Goal: Task Accomplishment & Management: Manage account settings

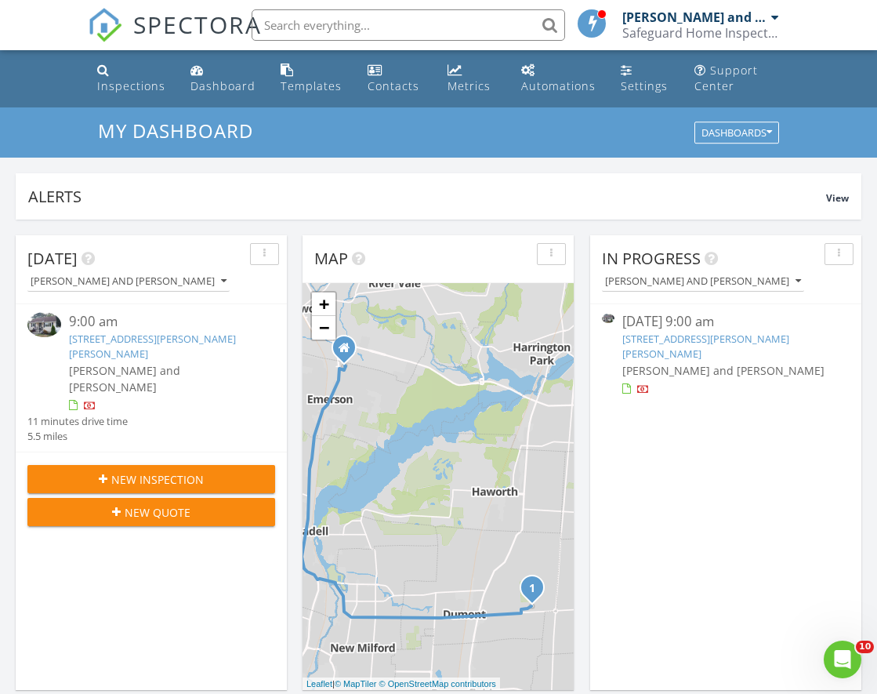
scroll to position [1451, 902]
click at [138, 341] on link "[STREET_ADDRESS][PERSON_NAME][PERSON_NAME]" at bounding box center [152, 346] width 167 height 29
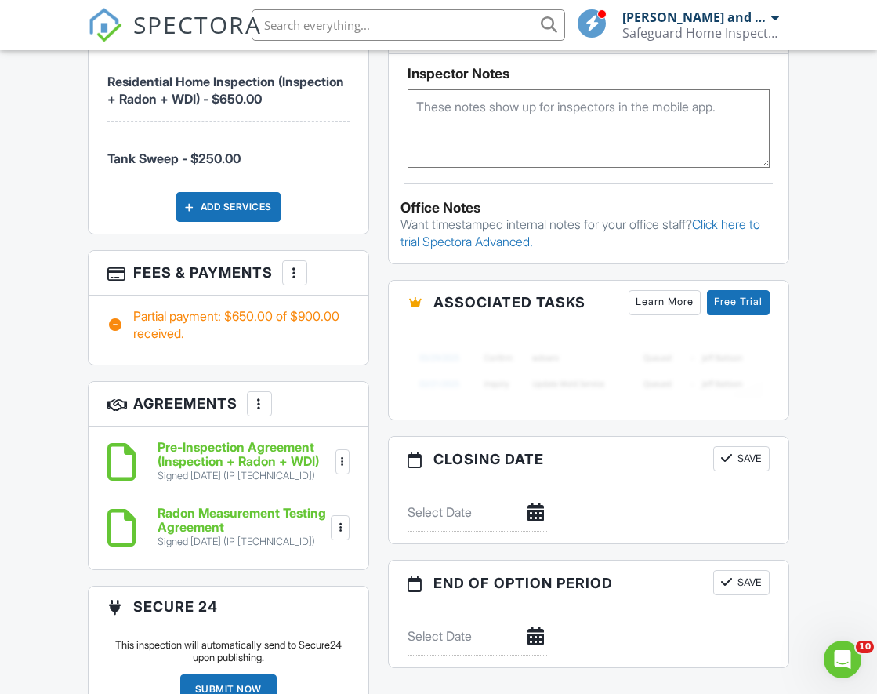
click at [296, 265] on div at bounding box center [295, 273] width 16 height 16
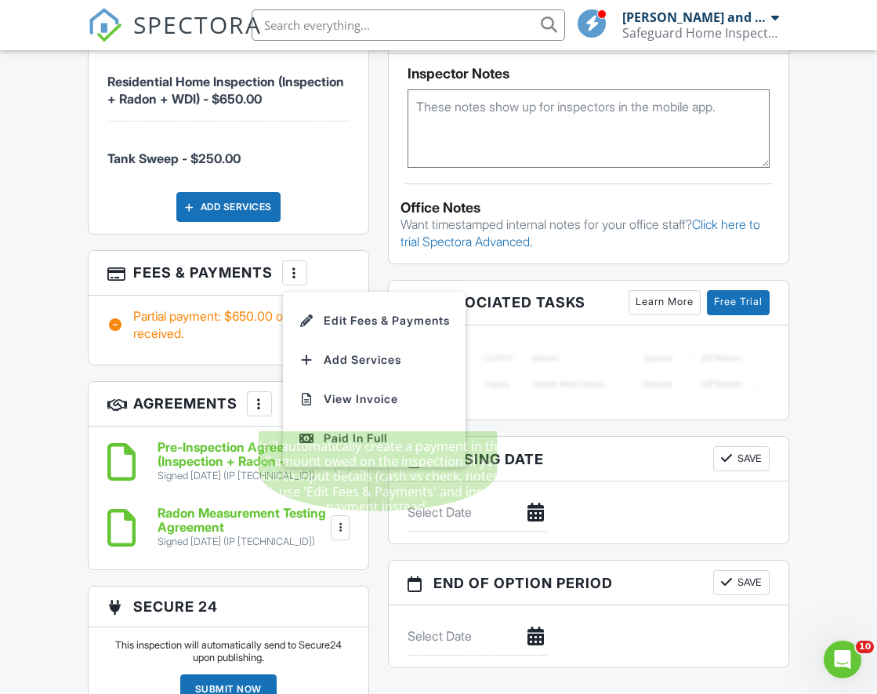
click at [365, 429] on div "Paid In Full" at bounding box center [374, 438] width 151 height 19
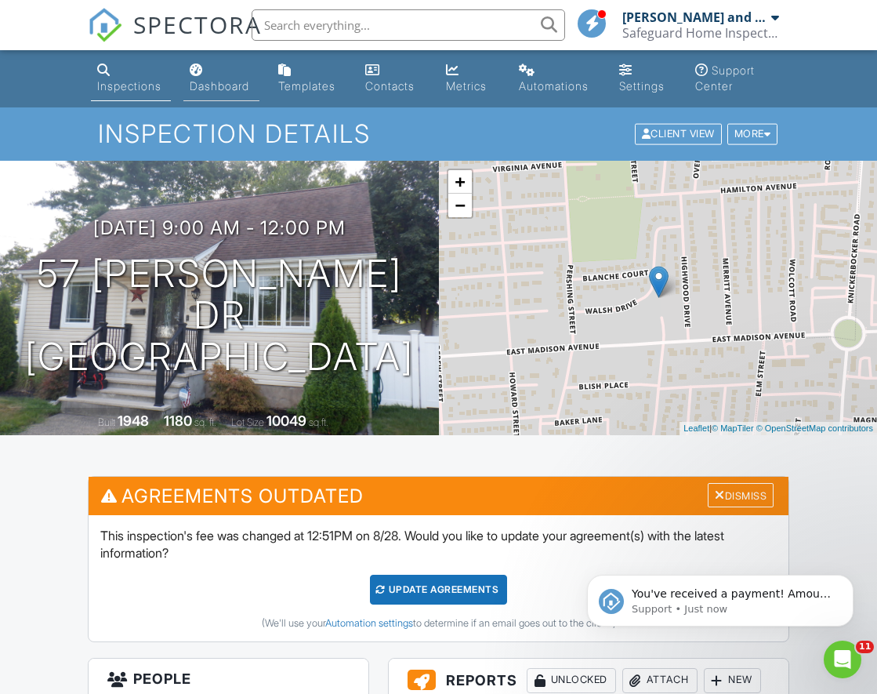
click at [231, 82] on div "Dashboard" at bounding box center [220, 85] width 60 height 13
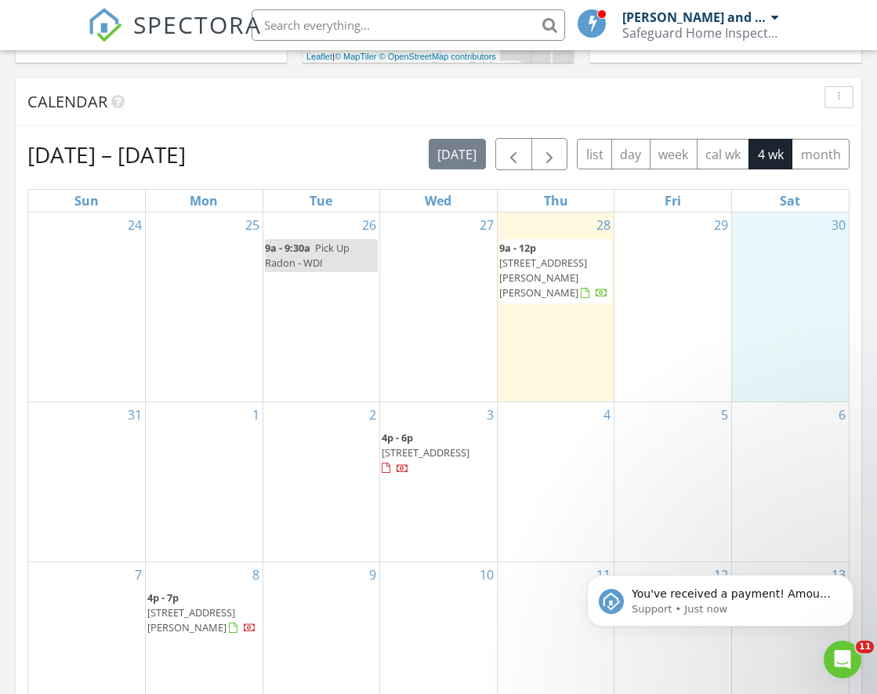
click at [798, 259] on div "30" at bounding box center [790, 306] width 117 height 189
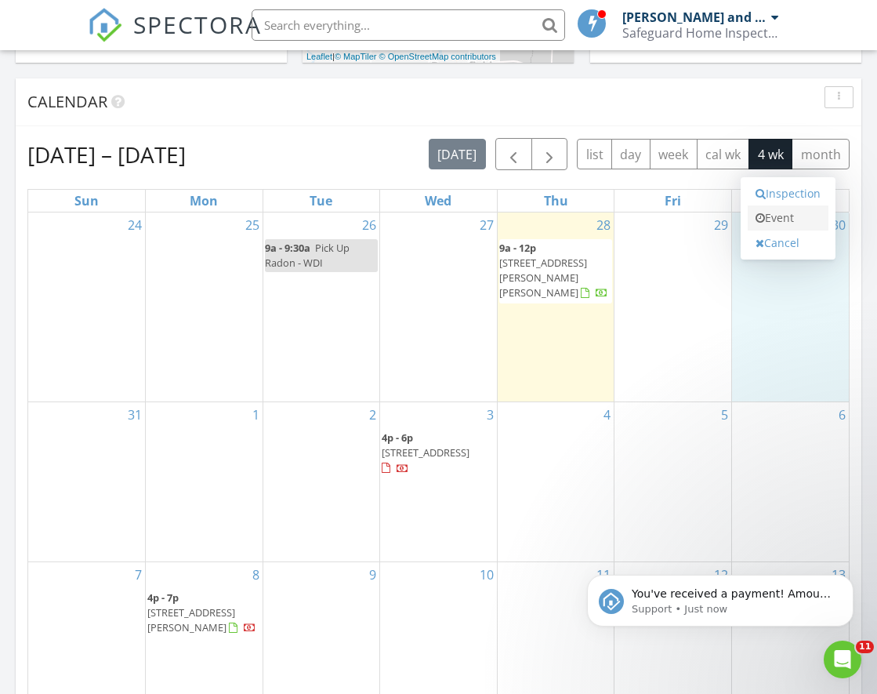
click at [793, 221] on link "Event" at bounding box center [788, 217] width 81 height 25
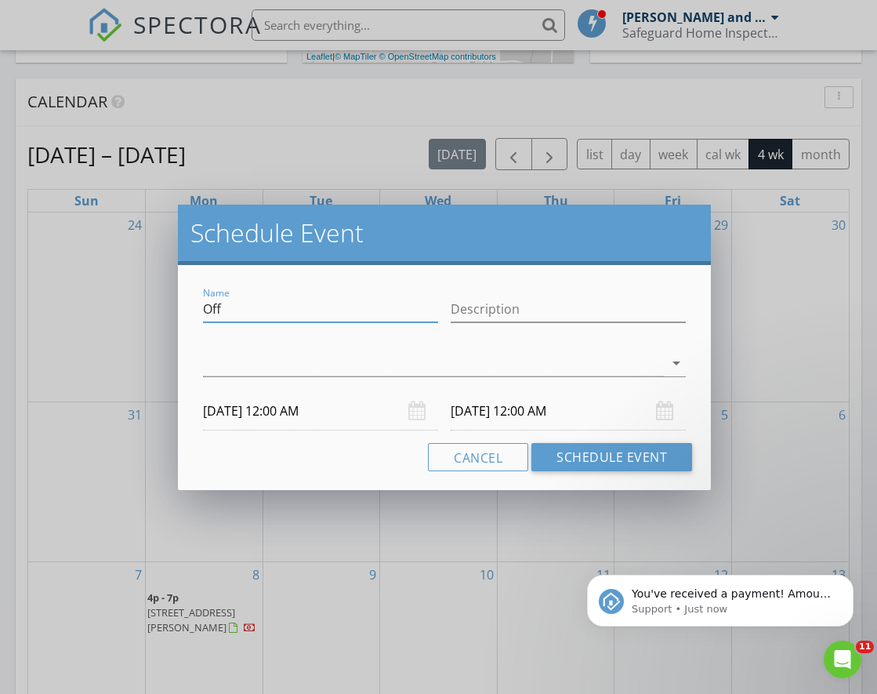
click at [336, 311] on input "Off" at bounding box center [320, 309] width 235 height 26
drag, startPoint x: 231, startPoint y: 309, endPoint x: 181, endPoint y: 310, distance: 50.2
click at [181, 310] on div "Name Off Description arrow_drop_down [DATE] 12:00 AM [DATE] 12:00 AM Cancel Sch…" at bounding box center [444, 377] width 533 height 225
type input "[PERSON_NAME] - WDI + Tank"
click at [551, 305] on input "Description" at bounding box center [568, 309] width 235 height 26
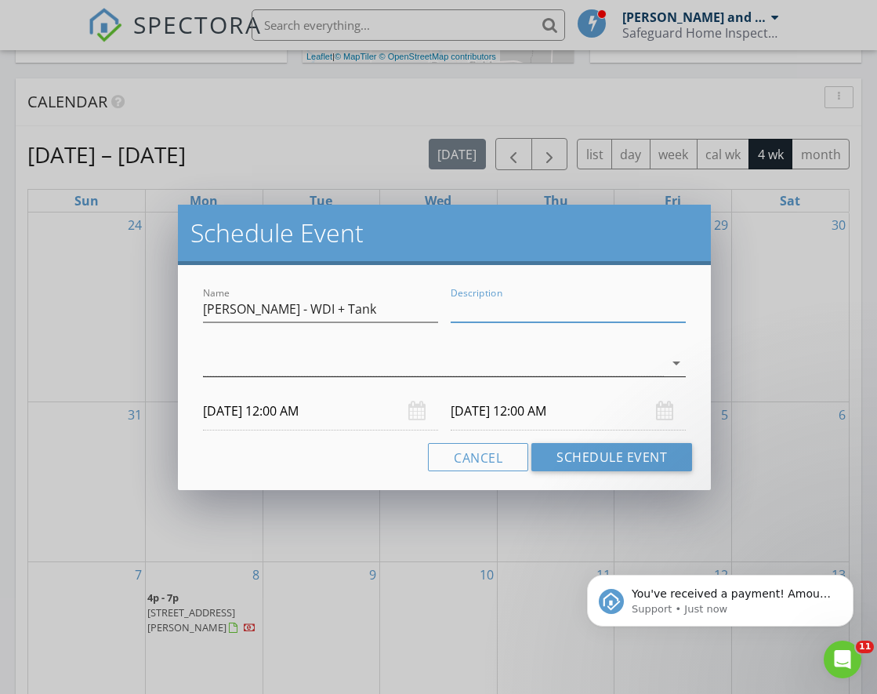
click at [332, 361] on div at bounding box center [433, 363] width 461 height 26
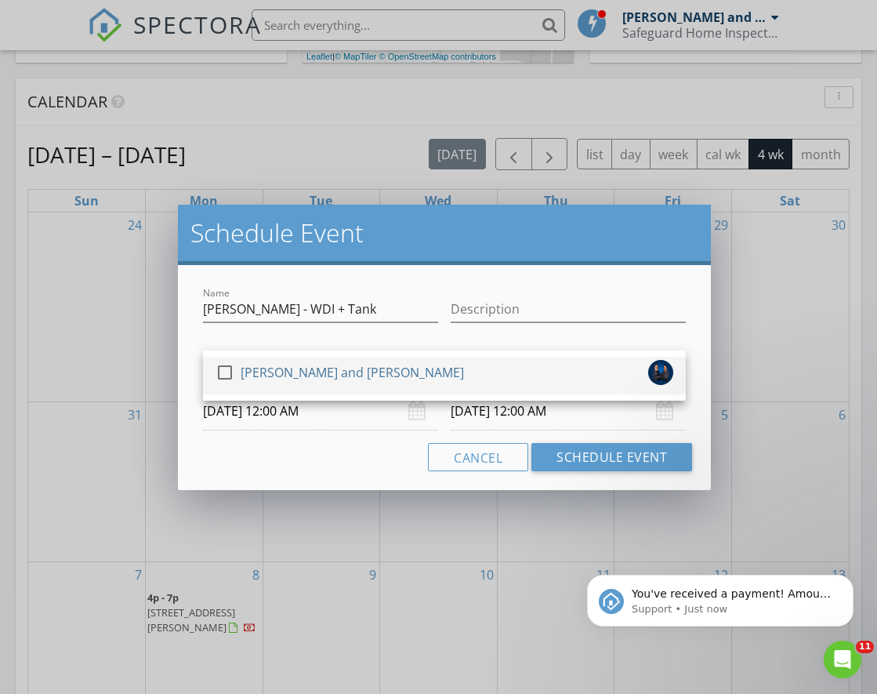
click at [223, 371] on div at bounding box center [225, 372] width 27 height 27
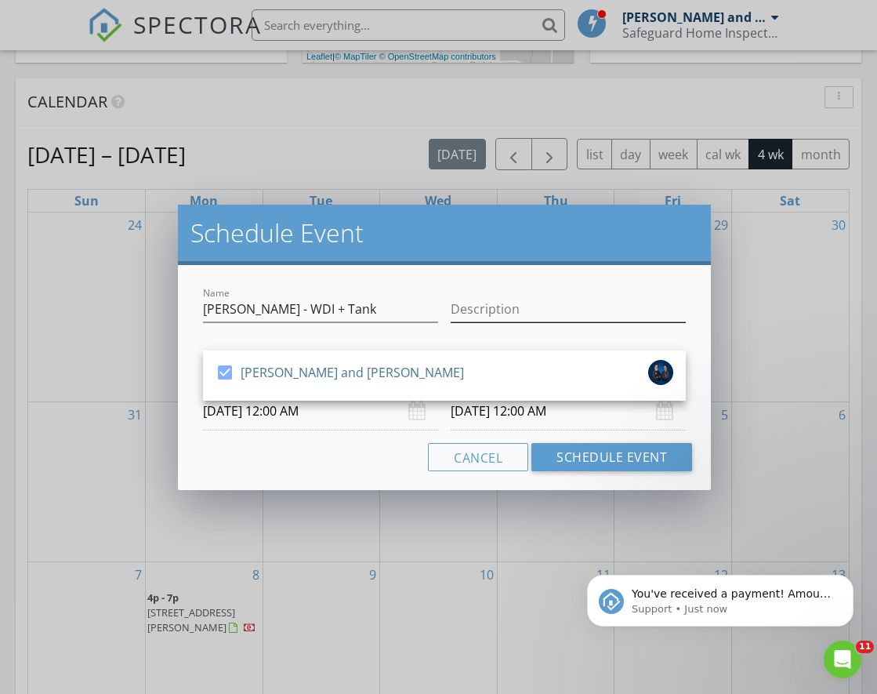
click at [556, 295] on div "Description" at bounding box center [568, 312] width 235 height 51
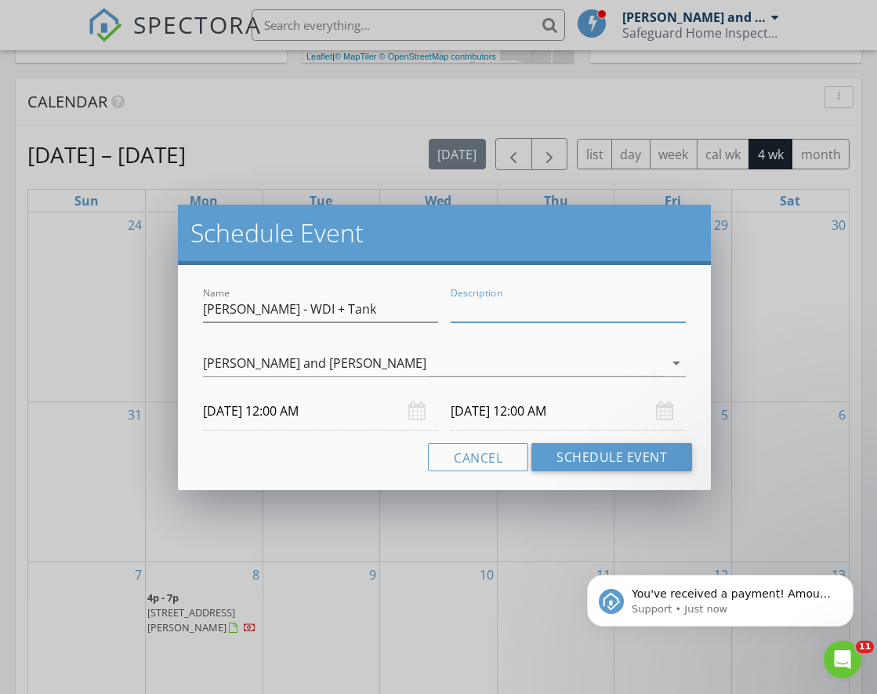
click at [548, 307] on input "Description" at bounding box center [568, 309] width 235 height 26
type input "wdi and tank"
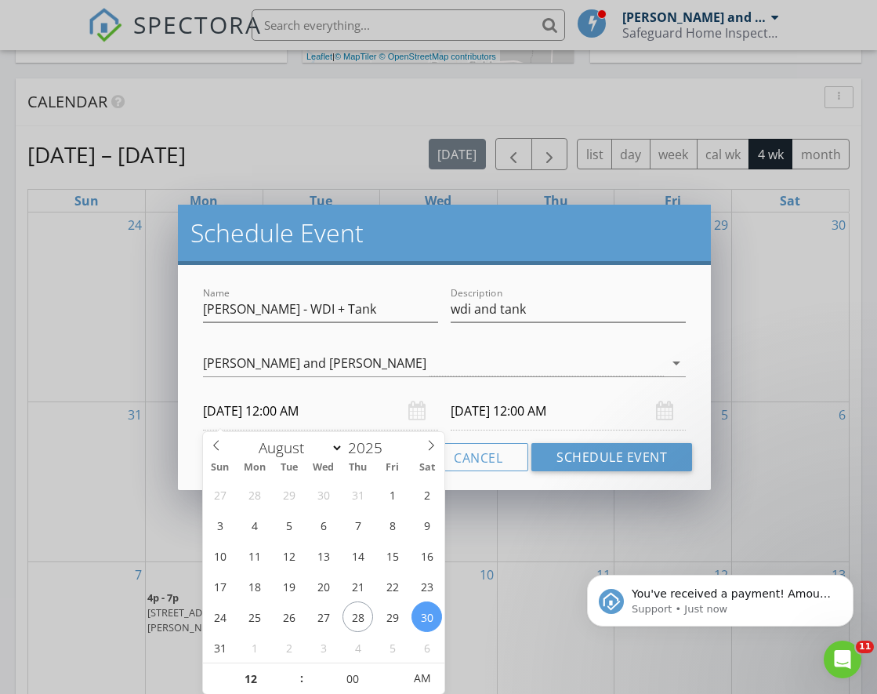
click at [382, 401] on input "[DATE] 12:00 AM" at bounding box center [320, 411] width 235 height 38
click at [300, 682] on span ":" at bounding box center [301, 677] width 5 height 31
click at [271, 676] on input "12" at bounding box center [251, 678] width 96 height 31
type input "11"
type input "[DATE] 11:00 PM"
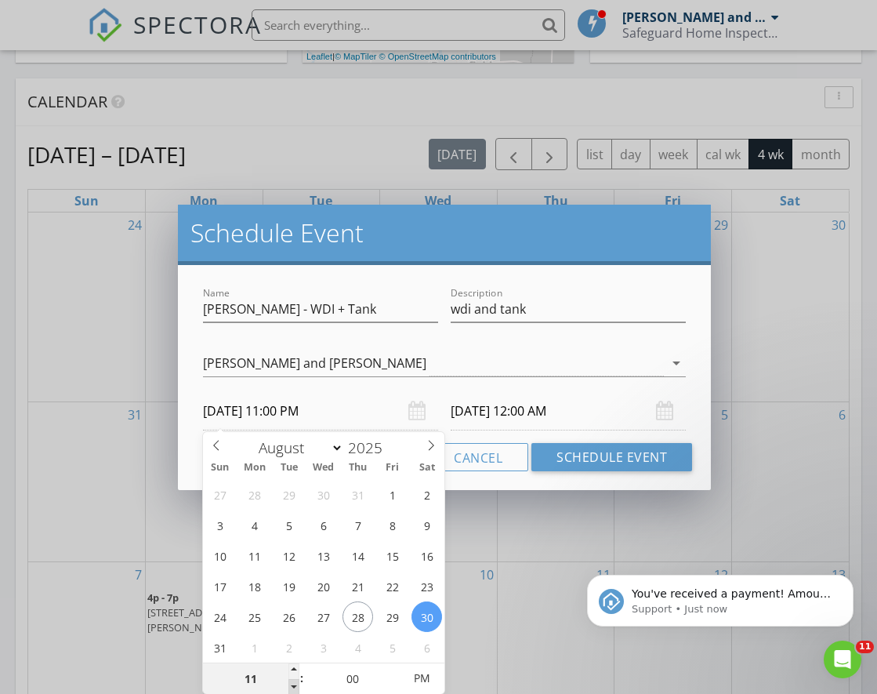
click at [290, 680] on span at bounding box center [294, 687] width 11 height 16
type input "[DATE] 11:00 PM"
type input "10"
type input "[DATE] 10:00 PM"
click at [290, 680] on span at bounding box center [294, 687] width 11 height 16
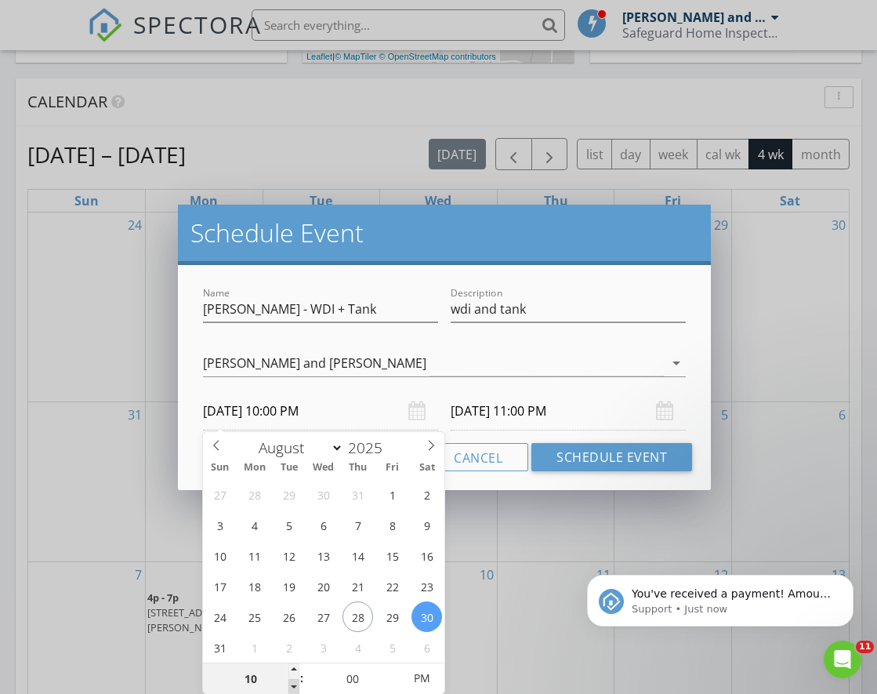
type input "[DATE] 10:00 PM"
type input "09"
type input "[DATE] 9:00 PM"
click at [290, 680] on span at bounding box center [294, 687] width 11 height 16
click at [530, 415] on input "[DATE] 9:00 PM" at bounding box center [568, 411] width 235 height 38
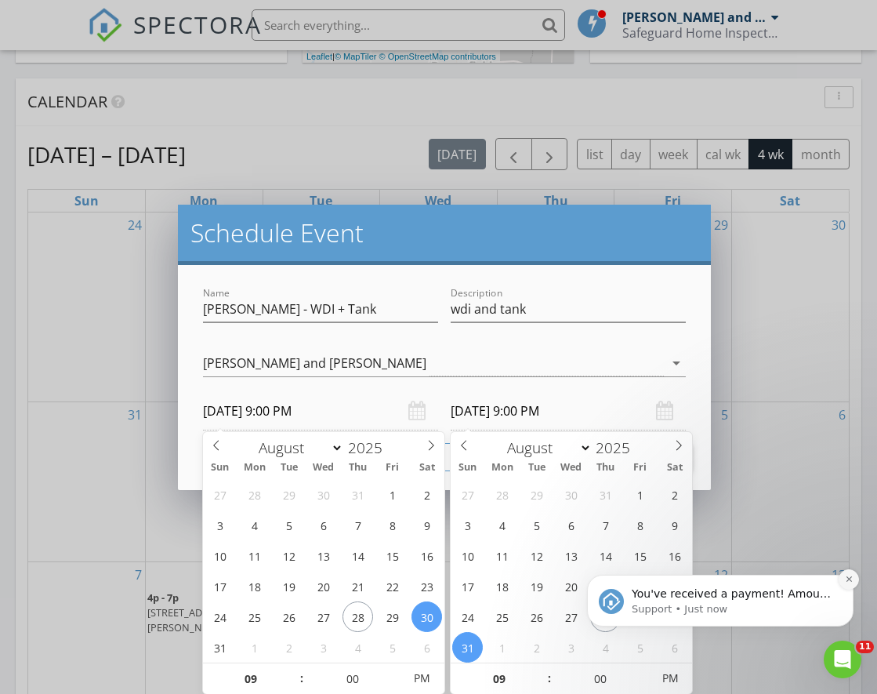
click at [845, 575] on icon "Dismiss notification" at bounding box center [849, 579] width 9 height 9
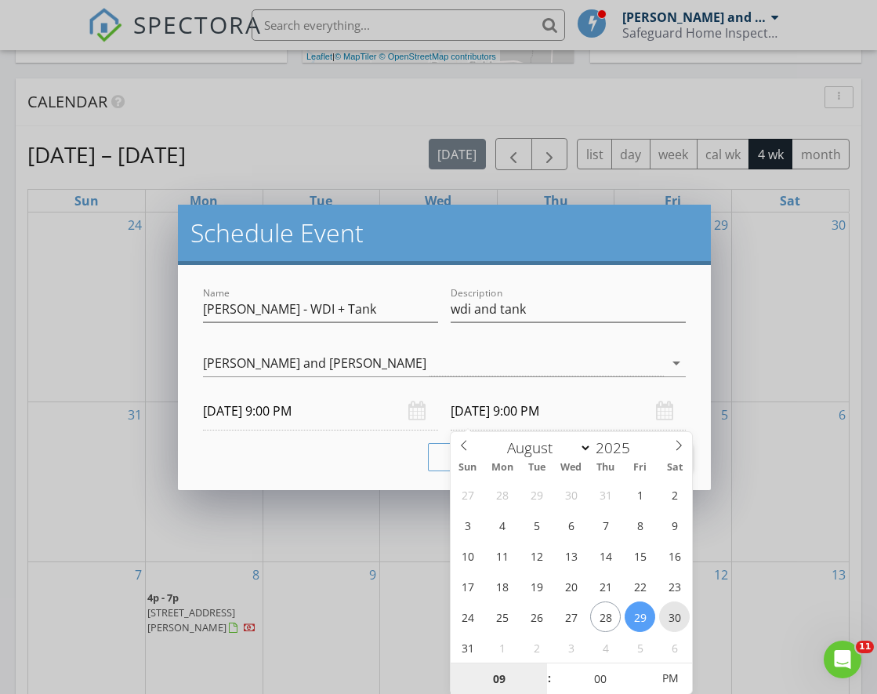
type input "[DATE] 9:00 PM"
type input "05"
type input "[DATE] 9:05 PM"
click at [642, 664] on span at bounding box center [642, 671] width 11 height 16
type input "10"
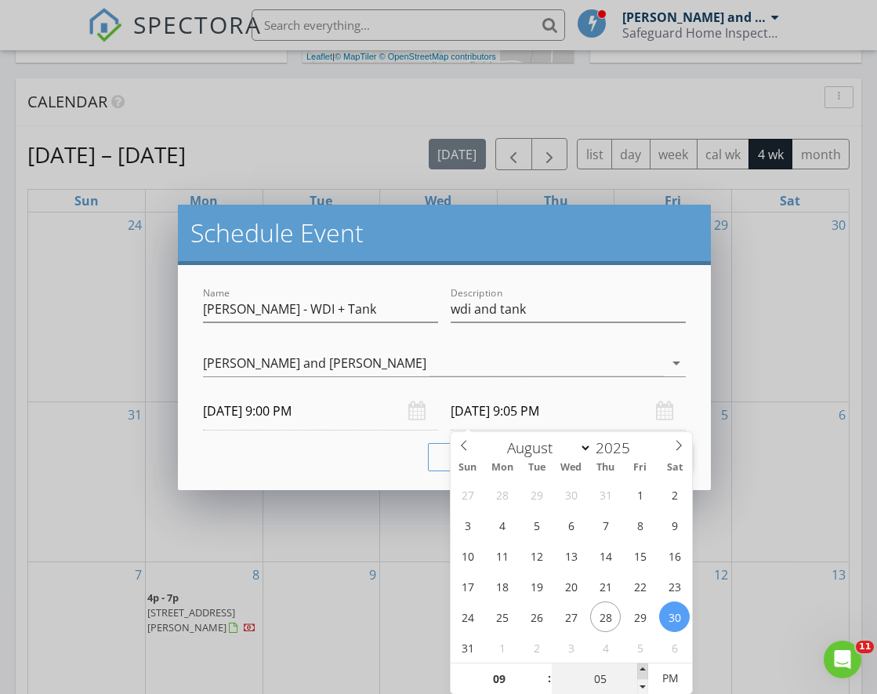
type input "[DATE] 9:10 PM"
click at [642, 664] on span at bounding box center [642, 671] width 11 height 16
type input "15"
click at [642, 664] on span at bounding box center [642, 671] width 11 height 16
type input "[DATE] 9:15 AM"
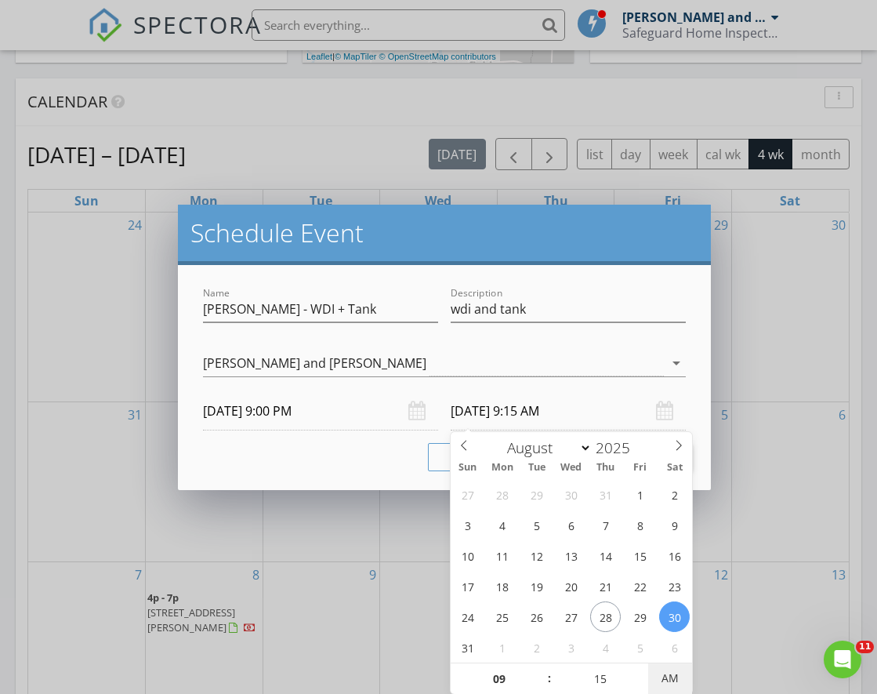
click at [670, 672] on span "AM" at bounding box center [669, 677] width 43 height 31
click at [768, 619] on div "Schedule Event Name [PERSON_NAME] - WDI + Tank Description wdi and tank check_b…" at bounding box center [438, 347] width 877 height 694
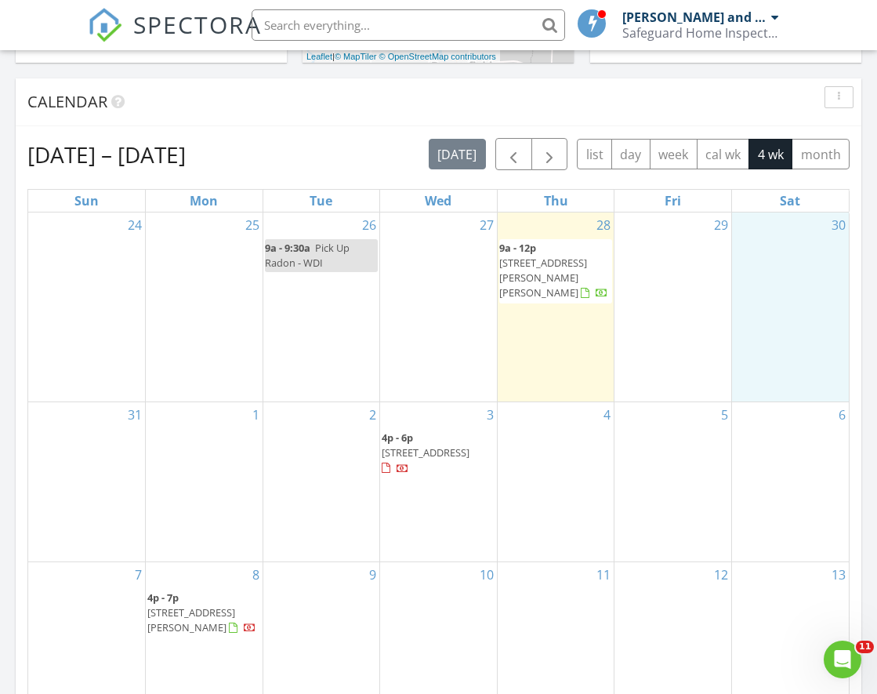
click at [769, 268] on div "30" at bounding box center [790, 306] width 117 height 189
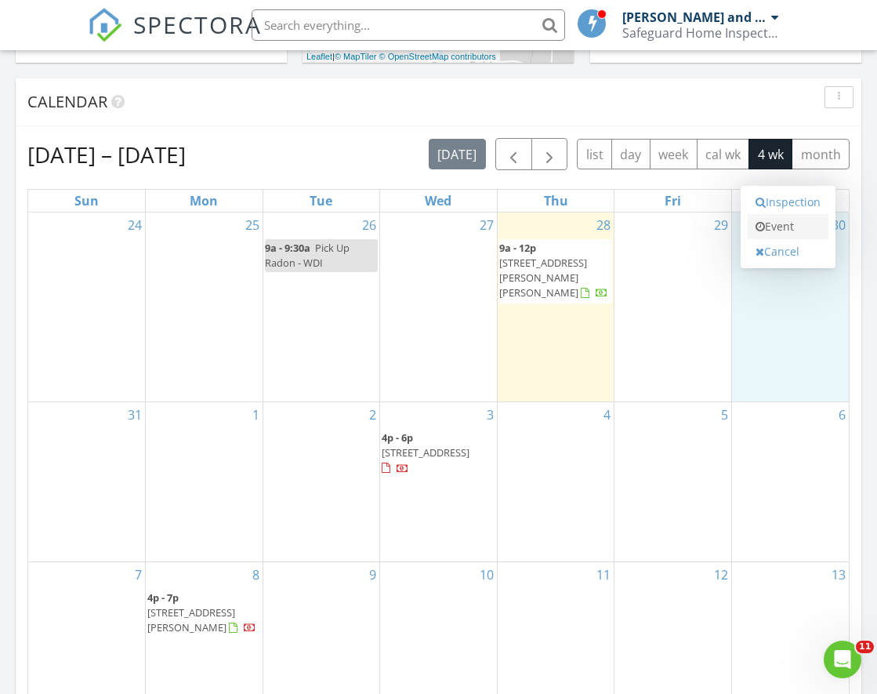
click at [782, 219] on link "Event" at bounding box center [788, 226] width 81 height 25
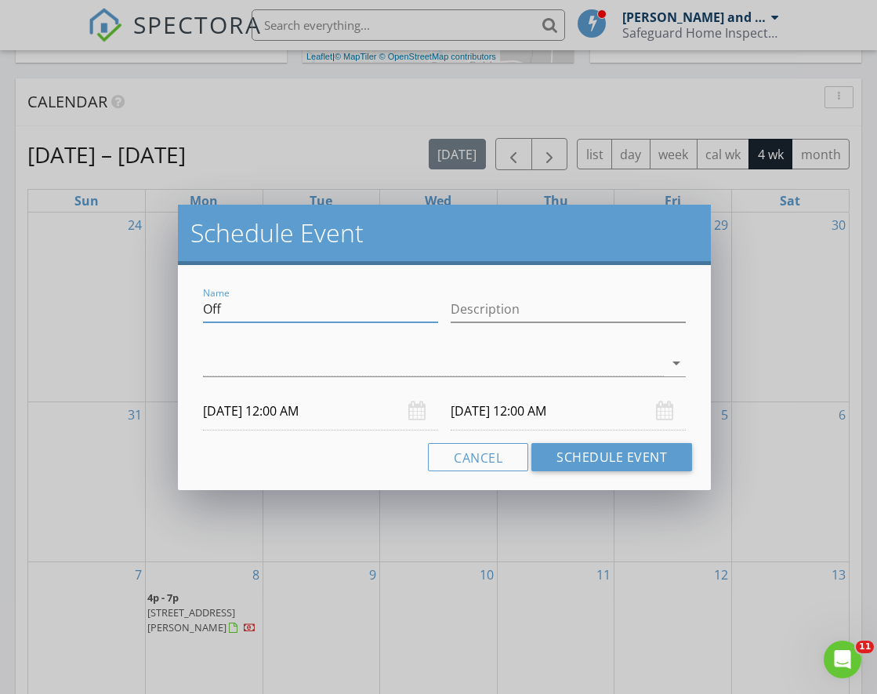
click at [341, 307] on input "Off" at bounding box center [320, 309] width 235 height 26
drag, startPoint x: 341, startPoint y: 307, endPoint x: 152, endPoint y: 312, distance: 189.0
click at [152, 312] on div "Schedule Event Name Off Description arrow_drop_down [DATE] 12:00 AM [DATE] 12:0…" at bounding box center [438, 347] width 877 height 694
type input "[PERSON_NAME]"
click at [542, 306] on input "Description" at bounding box center [568, 309] width 235 height 26
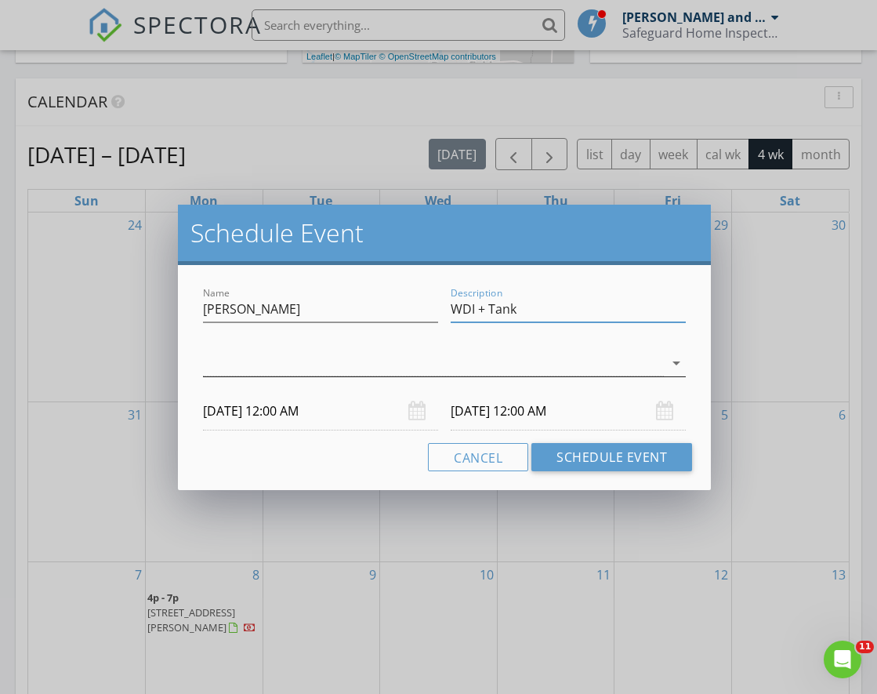
type input "WDI + Tank"
click at [436, 355] on div at bounding box center [433, 363] width 461 height 26
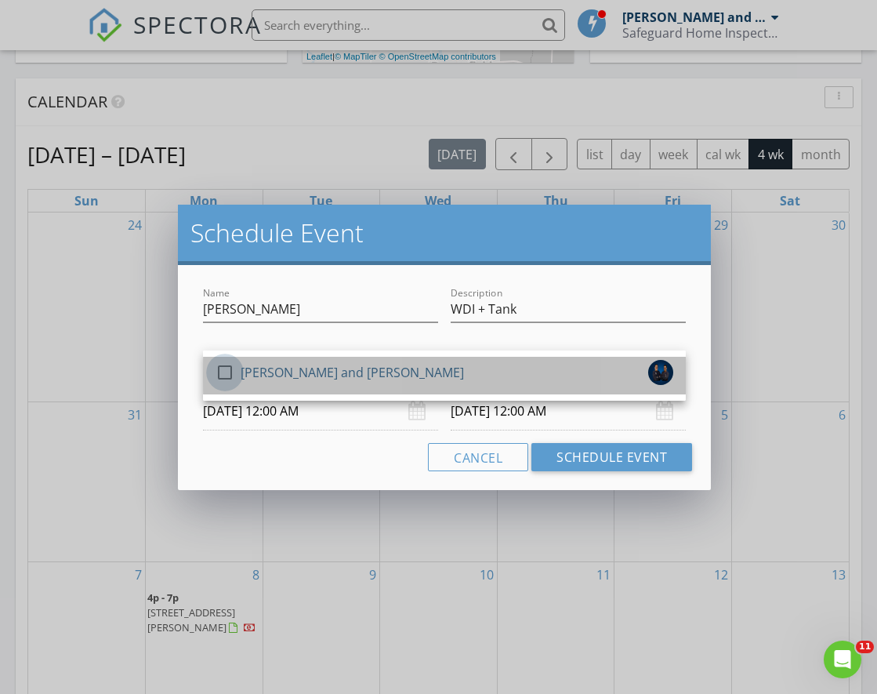
click at [231, 368] on div at bounding box center [225, 372] width 27 height 27
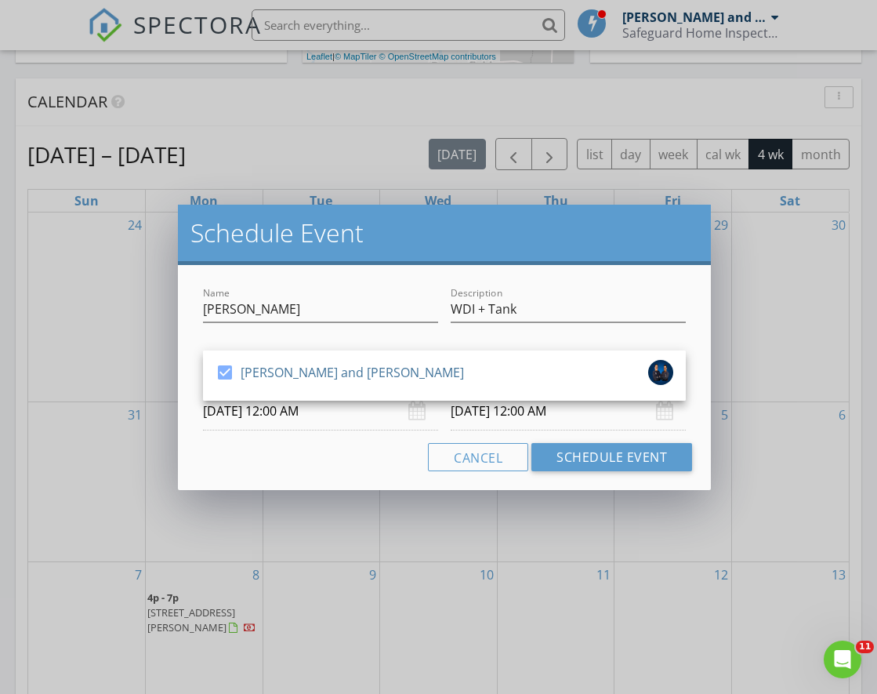
click at [370, 337] on div at bounding box center [320, 332] width 235 height 9
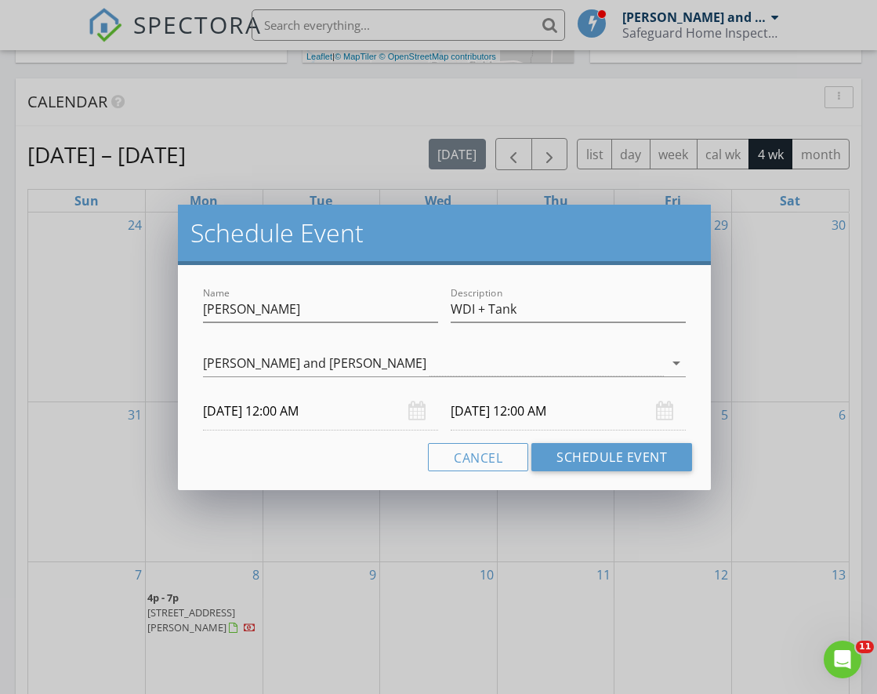
click at [415, 411] on div "[DATE] 12:00 AM" at bounding box center [320, 411] width 235 height 38
click at [229, 409] on input "[DATE] 12:00 AM" at bounding box center [320, 411] width 235 height 38
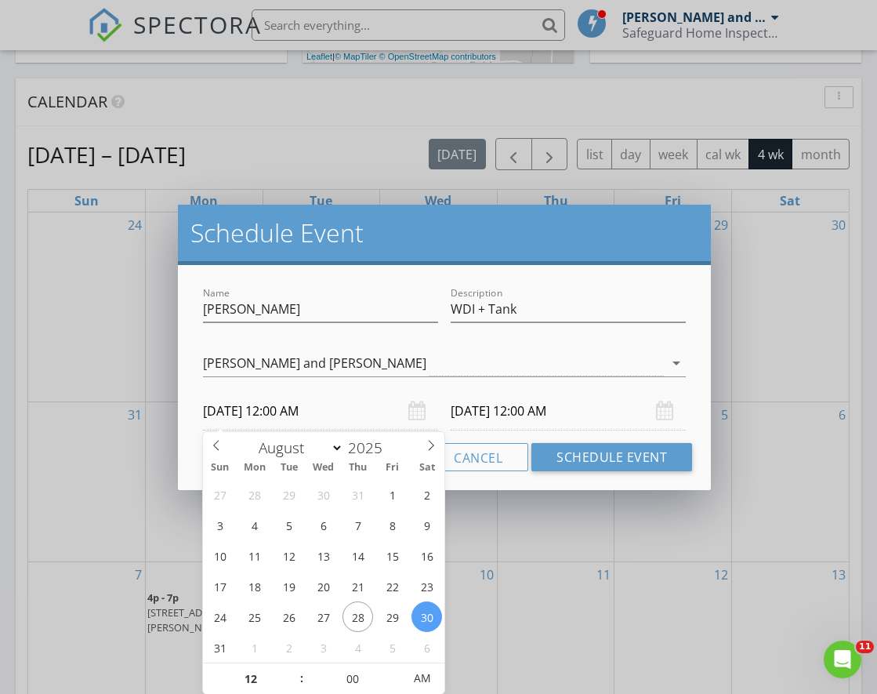
click at [301, 680] on span ":" at bounding box center [301, 677] width 5 height 31
click at [280, 680] on input "12" at bounding box center [251, 678] width 96 height 31
type input "11"
type input "[DATE] 11:00 PM"
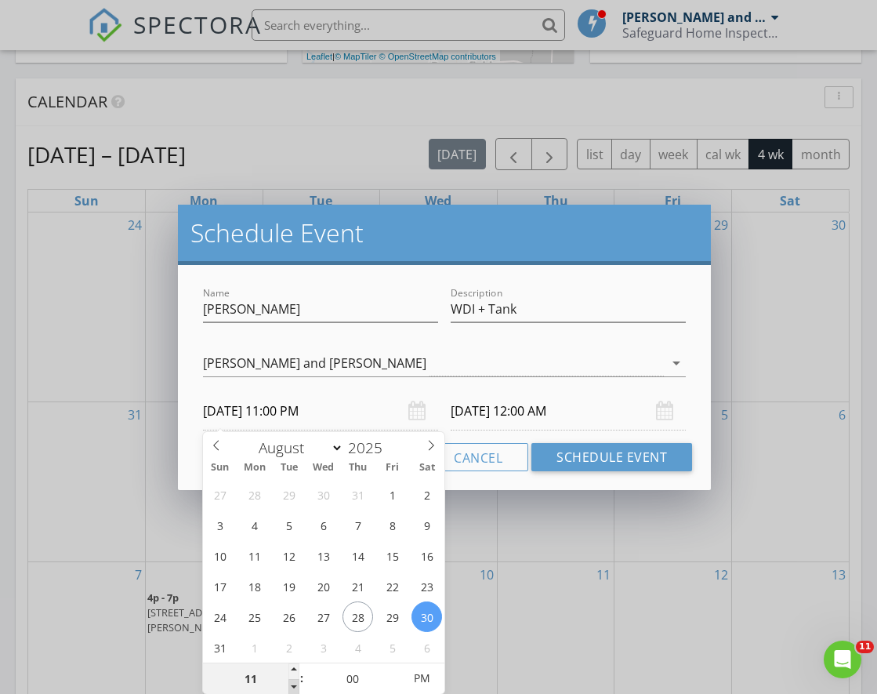
click at [291, 682] on span at bounding box center [294, 687] width 11 height 16
type input "[DATE] 11:00 PM"
type input "10"
type input "[DATE] 10:00 PM"
click at [291, 682] on span at bounding box center [294, 687] width 11 height 16
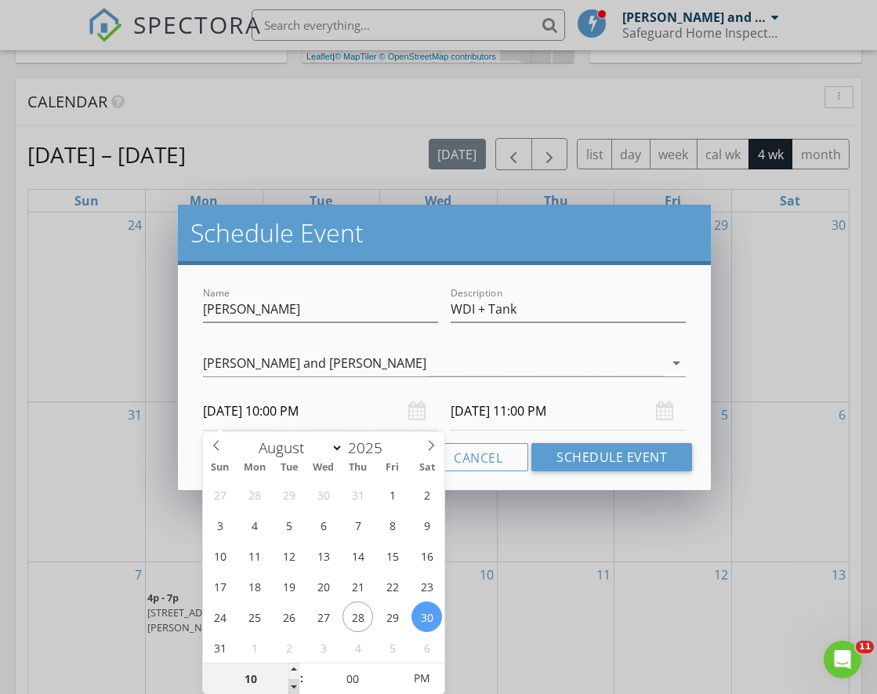
type input "[DATE] 10:00 PM"
type input "09"
type input "[DATE] 9:00 PM"
click at [291, 682] on span at bounding box center [294, 687] width 11 height 16
click at [568, 408] on input "[DATE] 9:00 PM" at bounding box center [568, 411] width 235 height 38
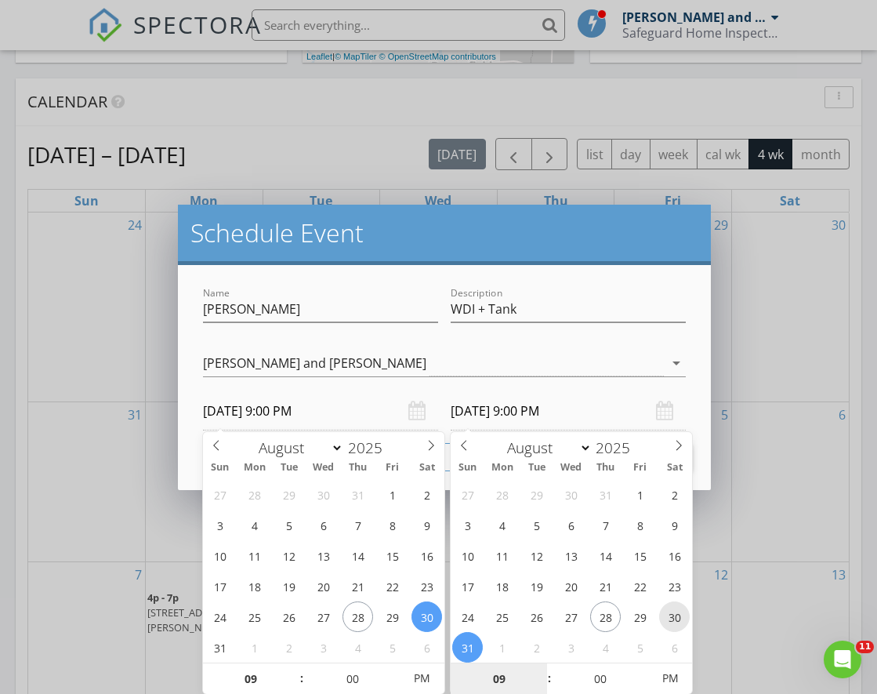
type input "[DATE] 9:00 PM"
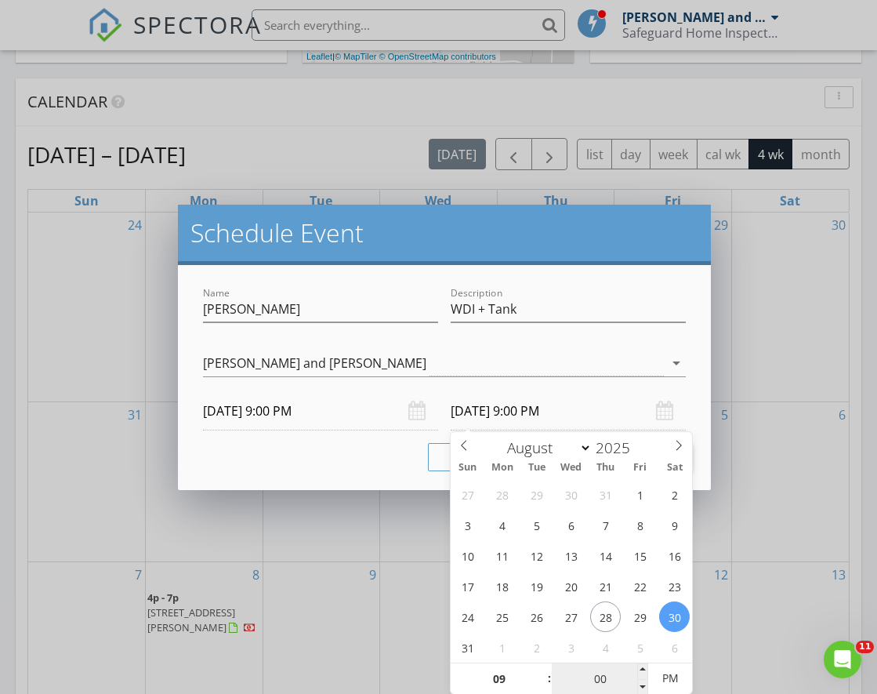
click at [612, 666] on input "00" at bounding box center [600, 678] width 96 height 31
type input "05"
type input "[DATE] 9:05 PM"
click at [642, 664] on span at bounding box center [642, 671] width 11 height 16
type input "10"
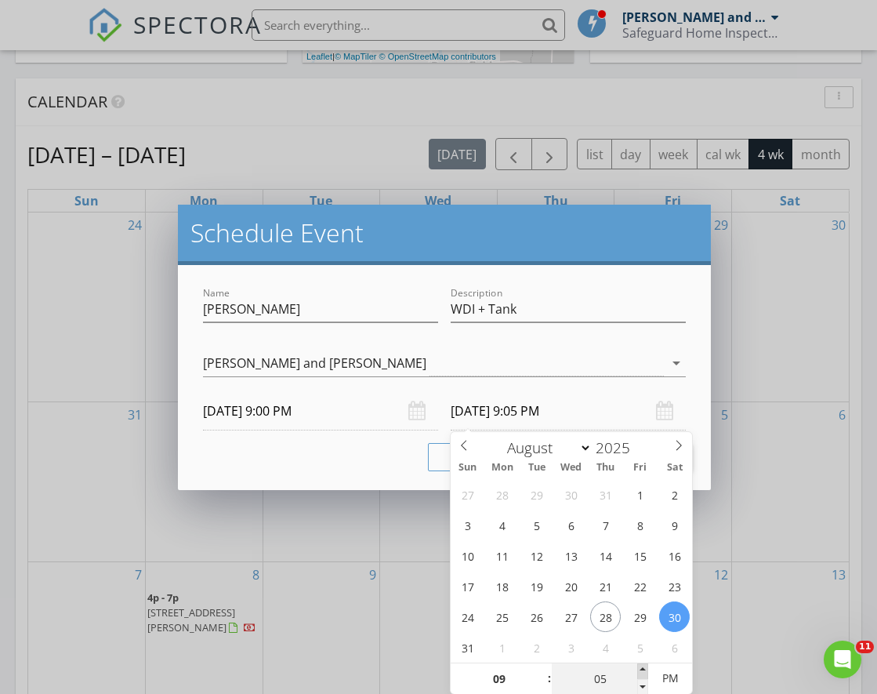
type input "[DATE] 9:10 PM"
click at [642, 664] on span at bounding box center [642, 671] width 11 height 16
type input "15"
type input "[DATE] 9:15 PM"
click at [642, 664] on span at bounding box center [642, 671] width 11 height 16
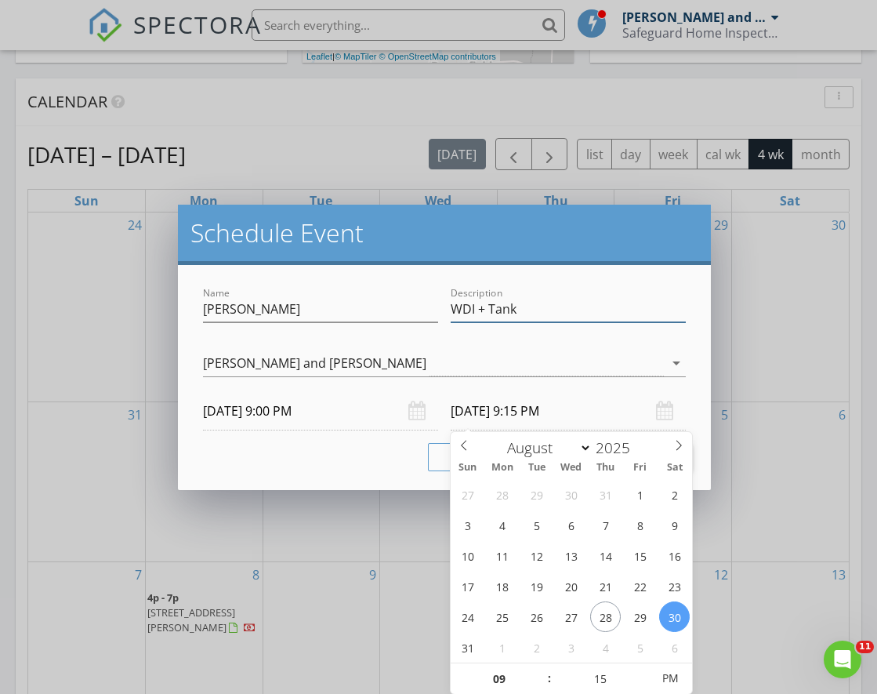
click at [599, 299] on input "WDI + Tank" at bounding box center [568, 309] width 235 height 26
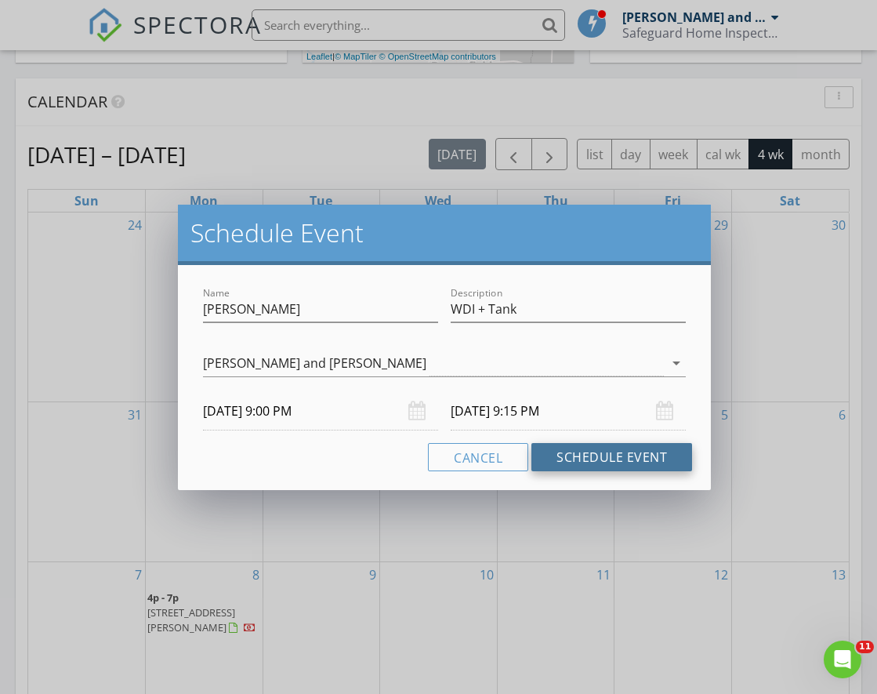
click at [593, 452] on button "Schedule Event" at bounding box center [612, 457] width 161 height 28
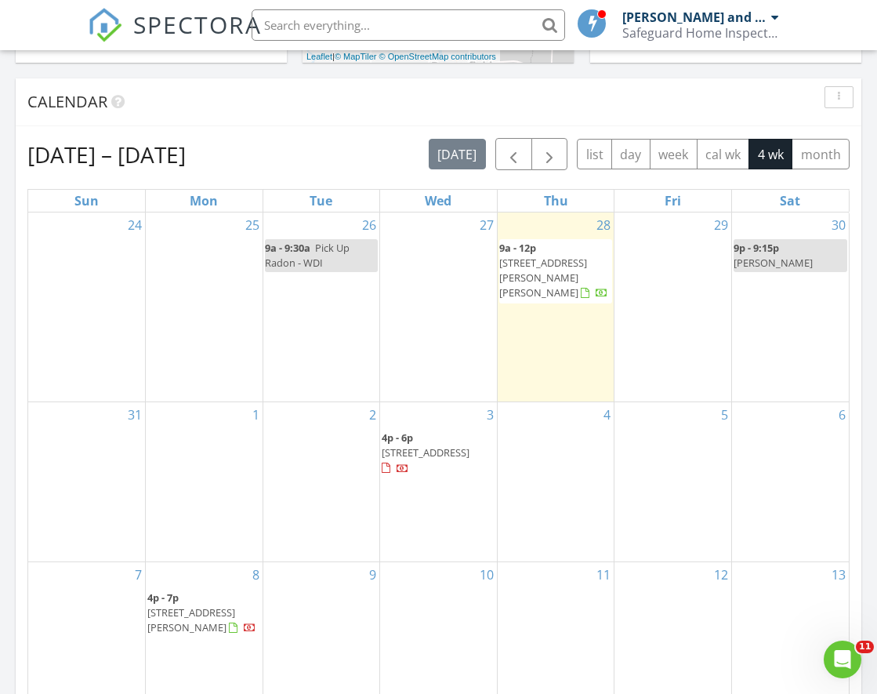
click at [797, 256] on span "[PERSON_NAME]" at bounding box center [773, 263] width 79 height 14
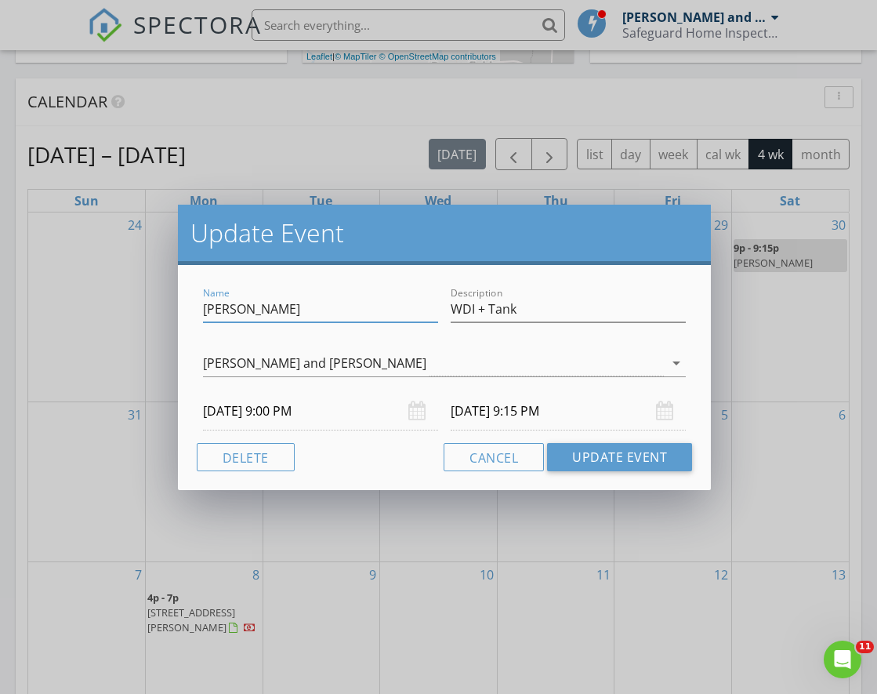
click at [259, 310] on input "[PERSON_NAME]" at bounding box center [320, 309] width 235 height 26
type input "[PERSON_NAME] - [PERSON_NAME]"
click at [622, 454] on button "Update Event" at bounding box center [619, 457] width 145 height 28
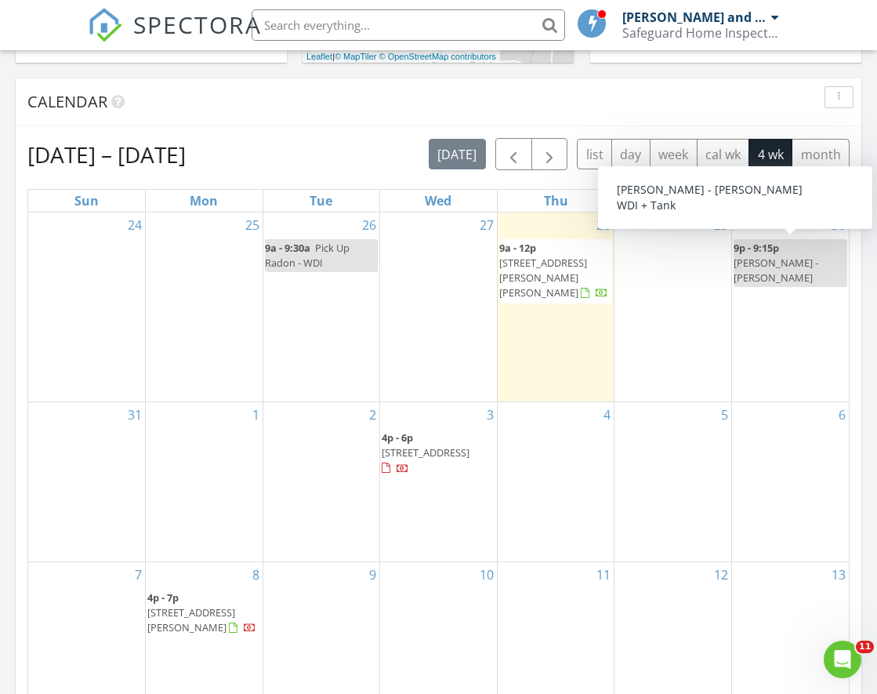
click at [796, 256] on span "[PERSON_NAME] - [PERSON_NAME]" at bounding box center [776, 270] width 85 height 29
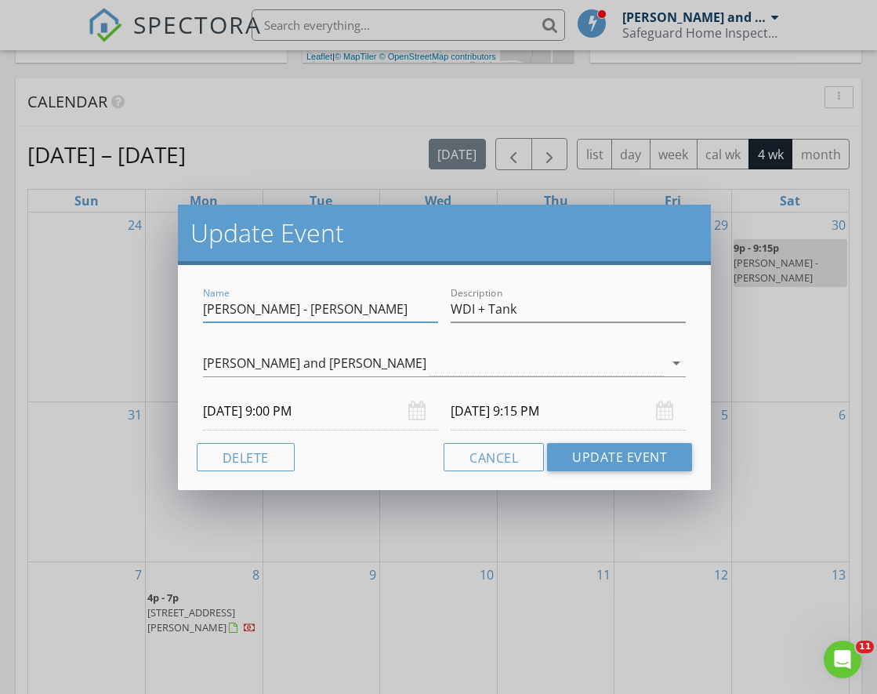
click at [357, 314] on input "[PERSON_NAME] - [PERSON_NAME]" at bounding box center [320, 309] width 235 height 26
type input "[PERSON_NAME] - [PERSON_NAME] - WDI + Tank"
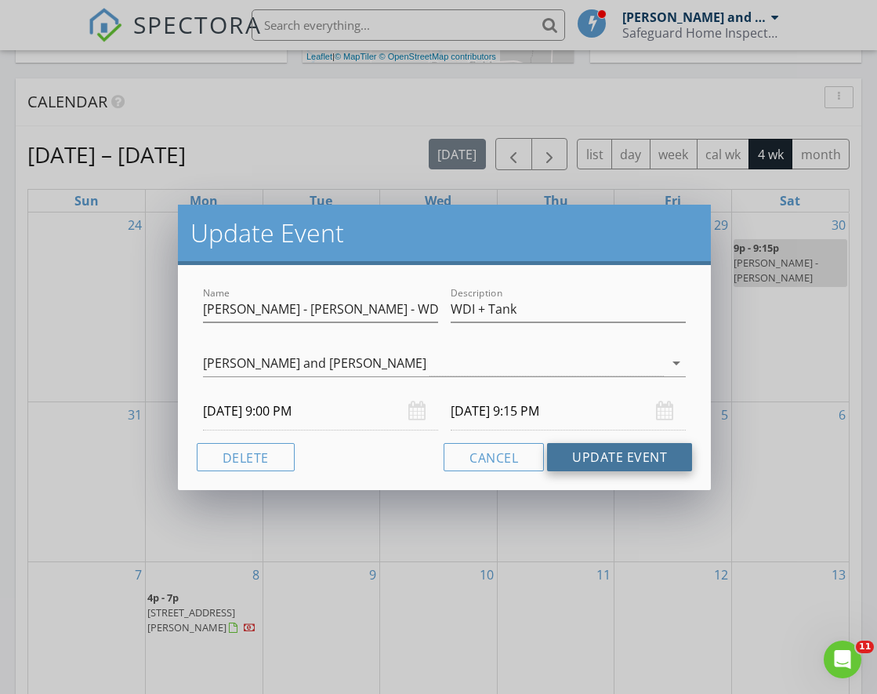
click at [616, 449] on button "Update Event" at bounding box center [619, 457] width 145 height 28
